Goal: Information Seeking & Learning: Learn about a topic

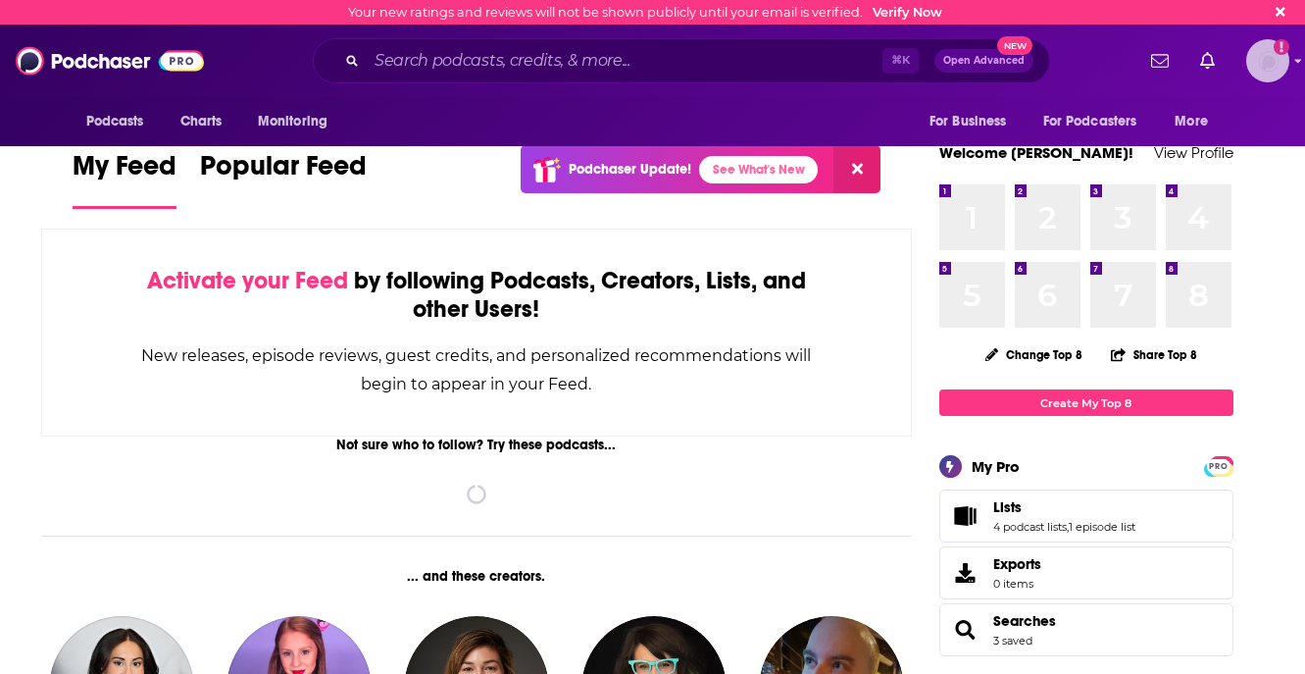
click at [1271, 69] on img "Logged in as jjomalley" at bounding box center [1267, 60] width 43 height 43
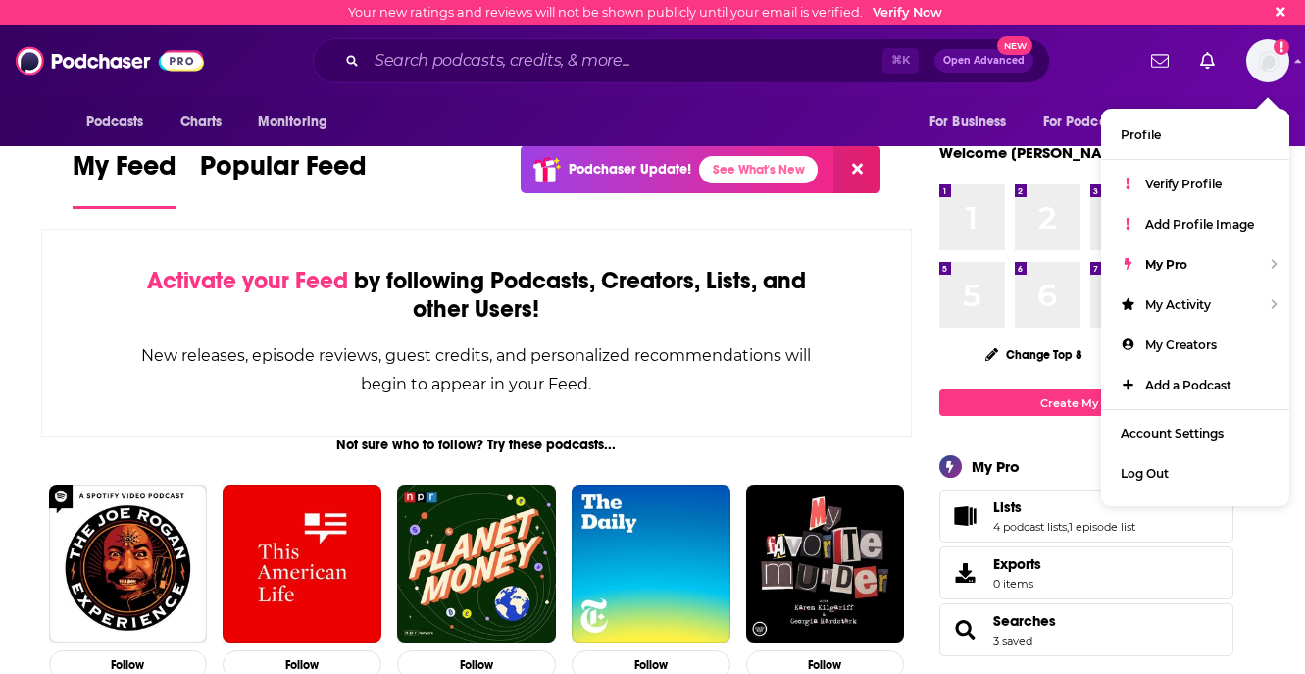
click at [1239, 79] on div "Email not verified" at bounding box center [1216, 60] width 146 height 43
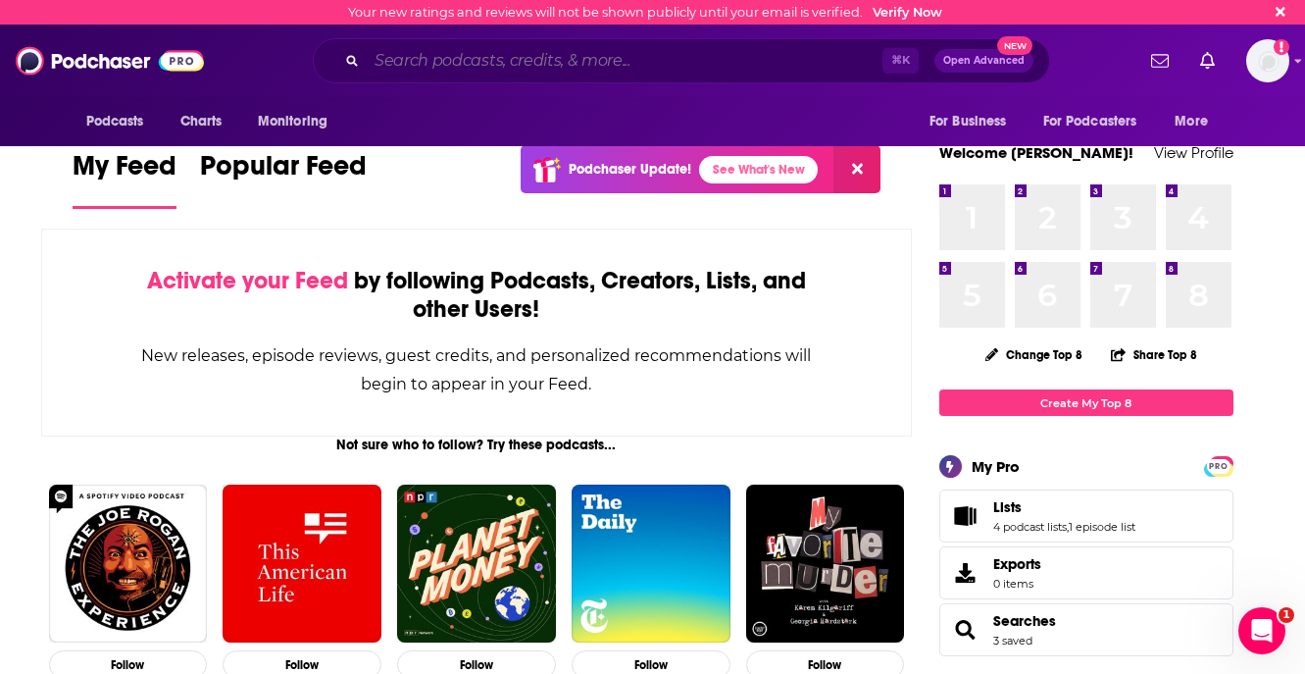
click at [695, 58] on input "Search podcasts, credits, & more..." at bounding box center [625, 60] width 516 height 31
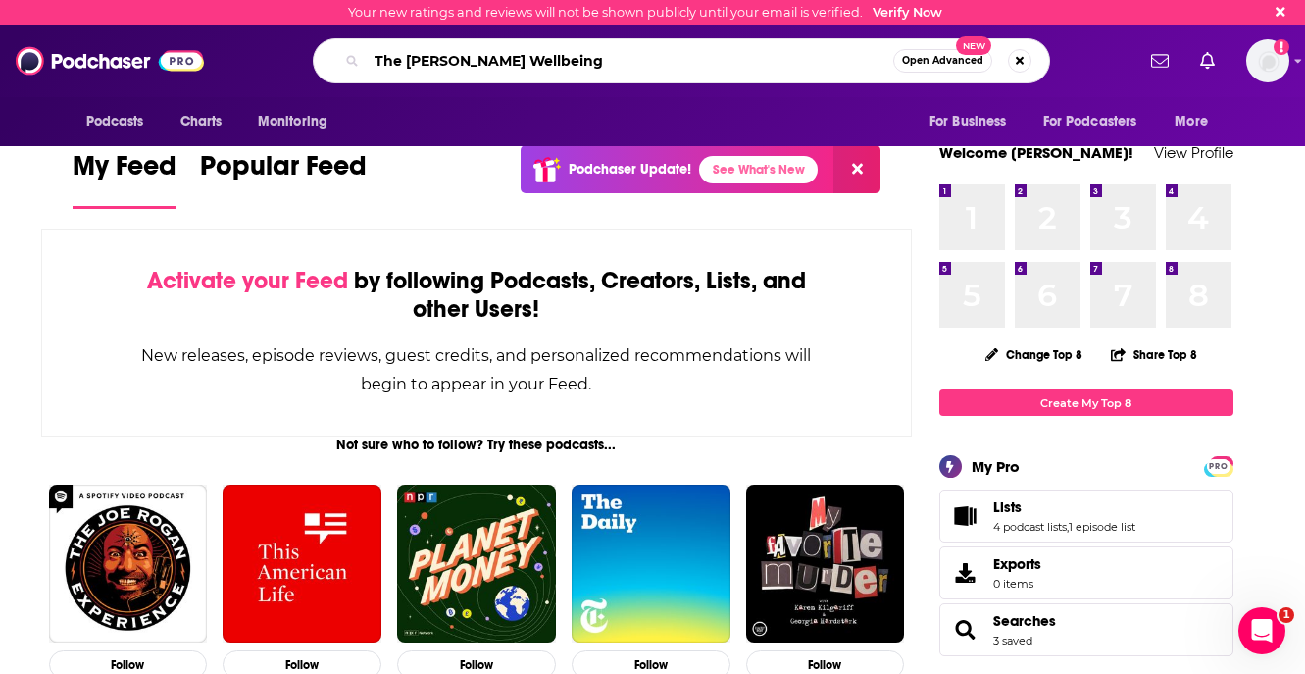
type input "The [PERSON_NAME] Wellbeing"
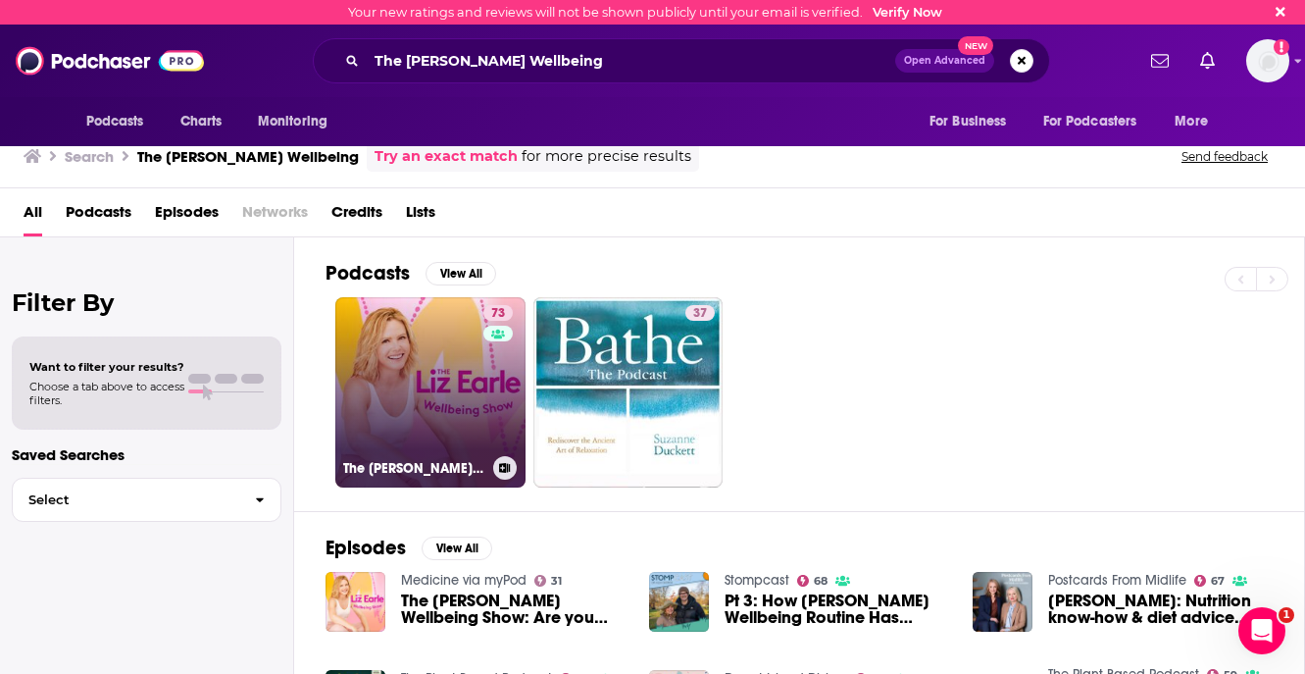
click at [446, 338] on link "73 The [PERSON_NAME] Wellbeing Show" at bounding box center [430, 392] width 190 height 190
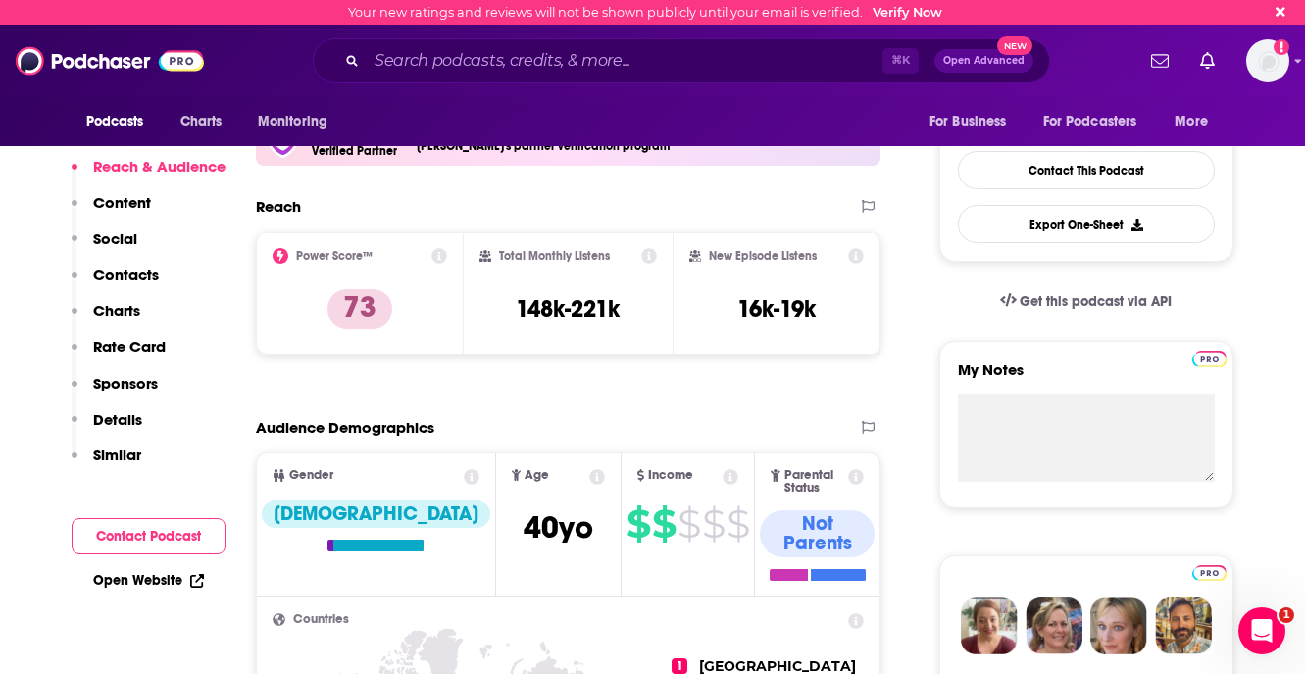
scroll to position [470, 0]
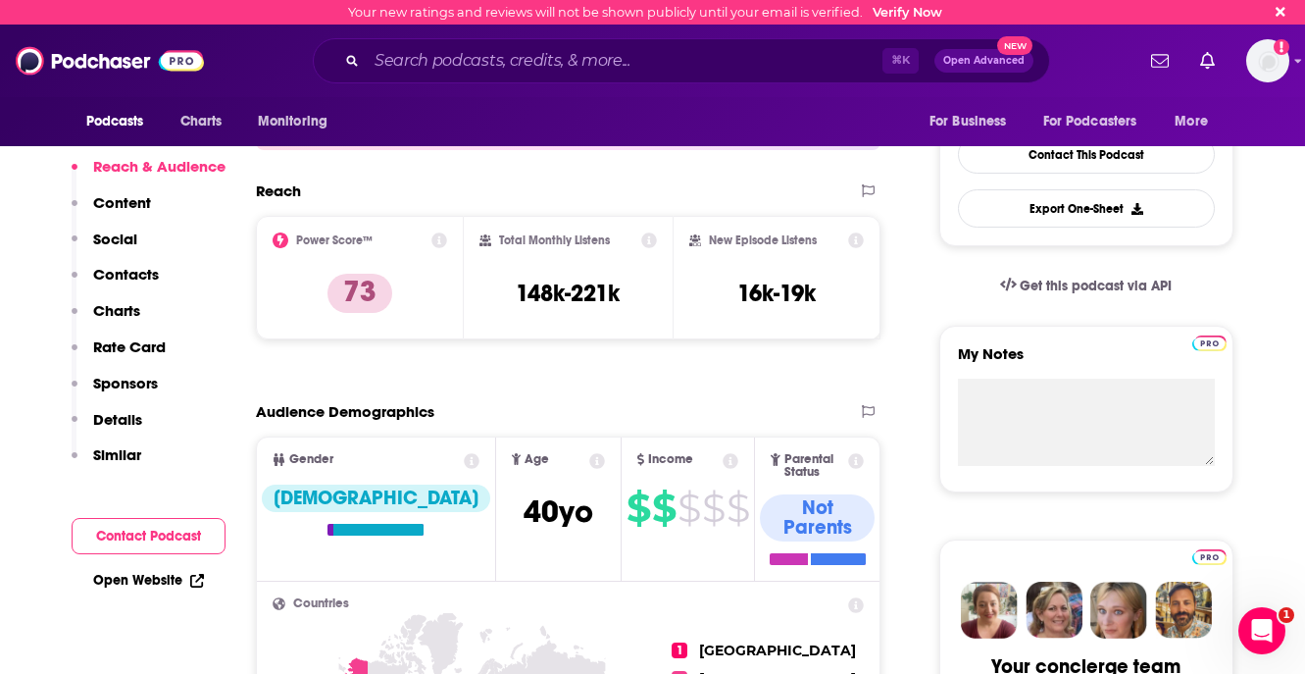
click at [437, 242] on icon at bounding box center [439, 240] width 16 height 16
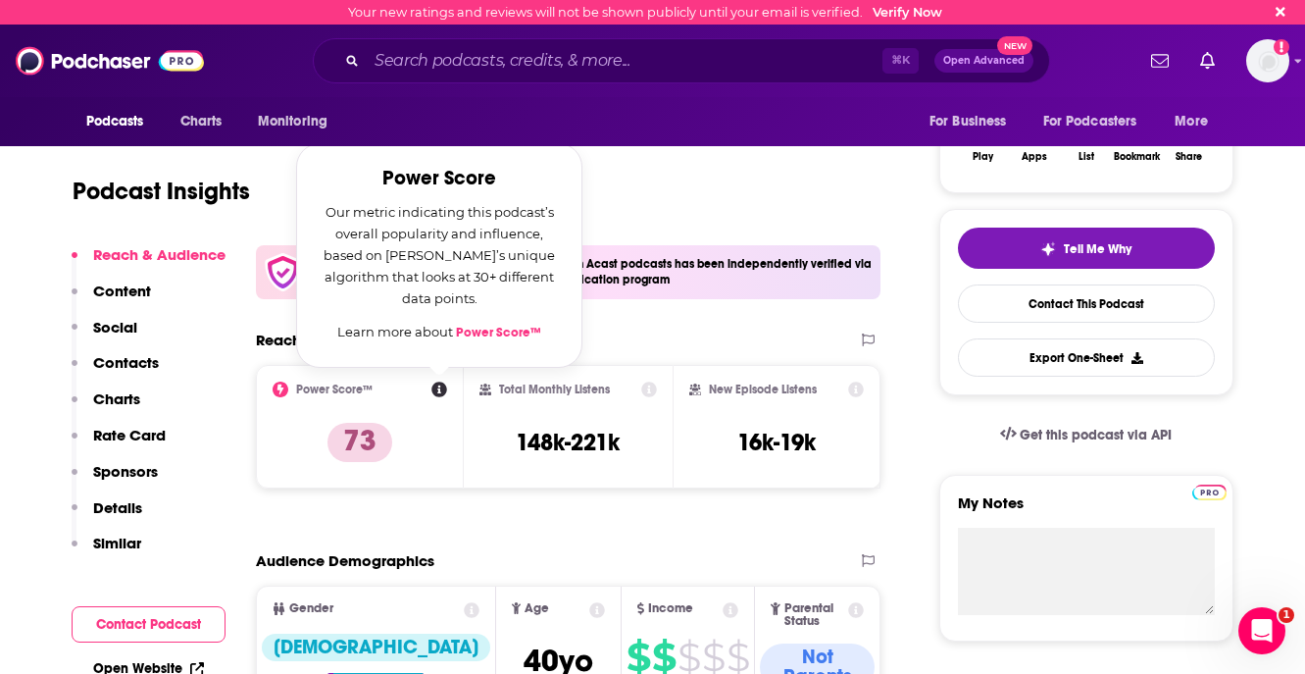
scroll to position [320, 0]
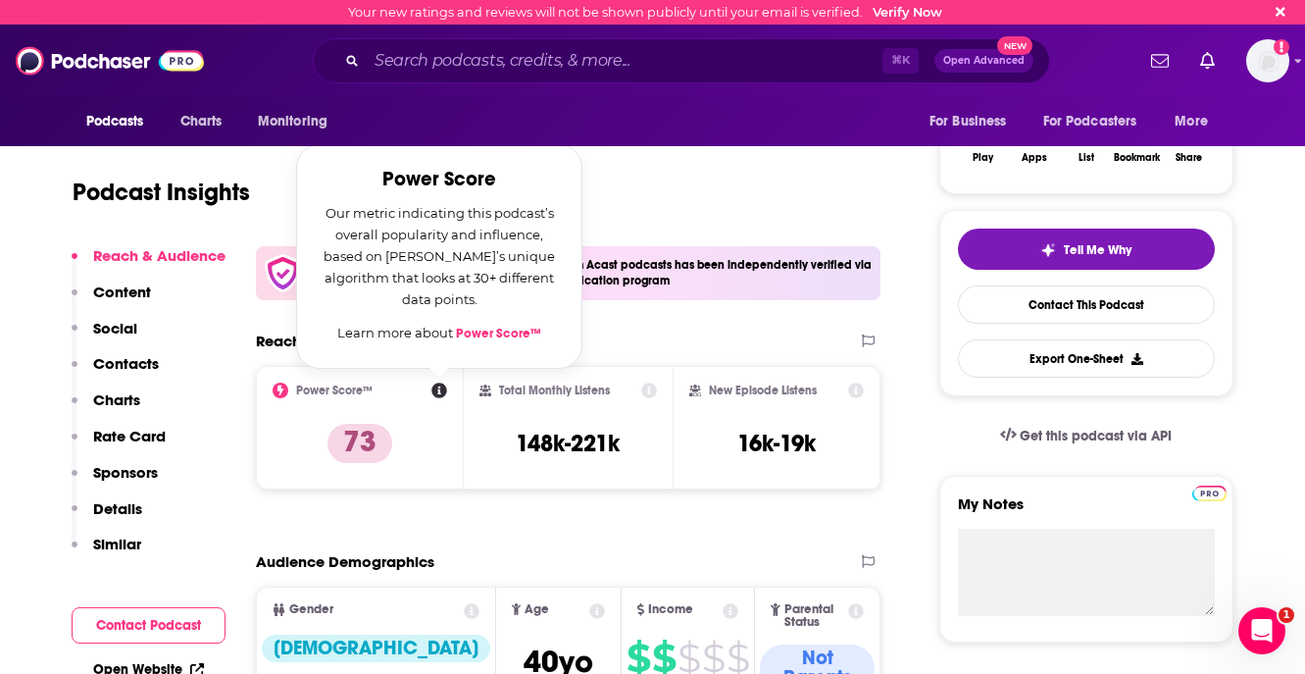
click at [444, 416] on div "Power Score™ Power Score Our metric indicating this podcast’s overall popularit…" at bounding box center [360, 427] width 175 height 90
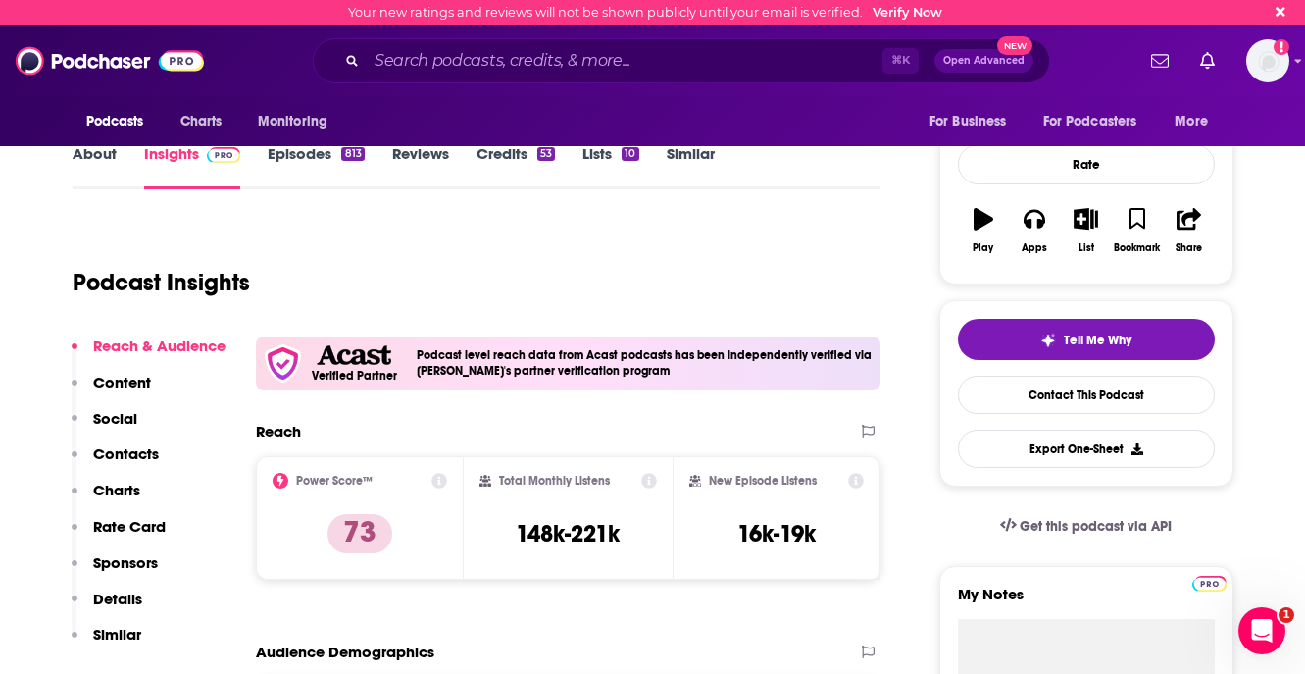
scroll to position [166, 0]
